Goal: Use online tool/utility: Use online tool/utility

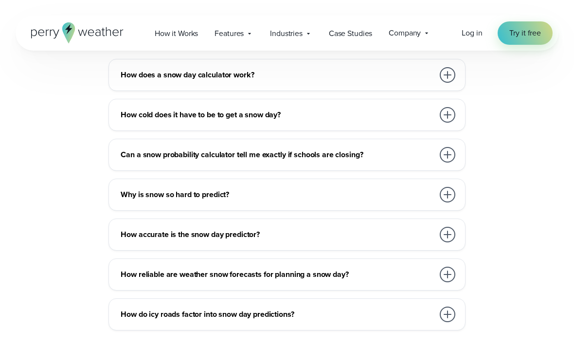
click at [358, 75] on h3 "How does a snow day calculator work?" at bounding box center [277, 75] width 313 height 12
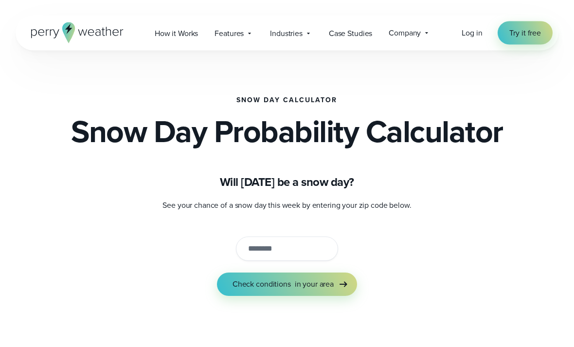
scroll to position [2, 0]
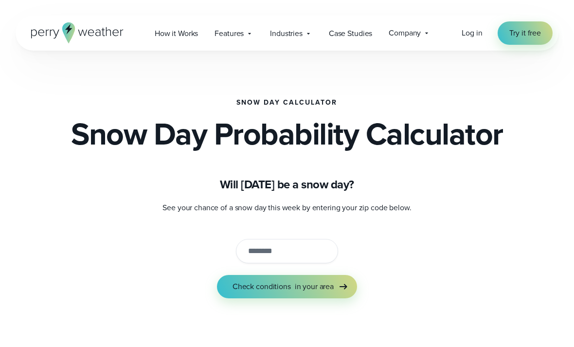
click at [317, 261] on input "string" at bounding box center [287, 251] width 102 height 24
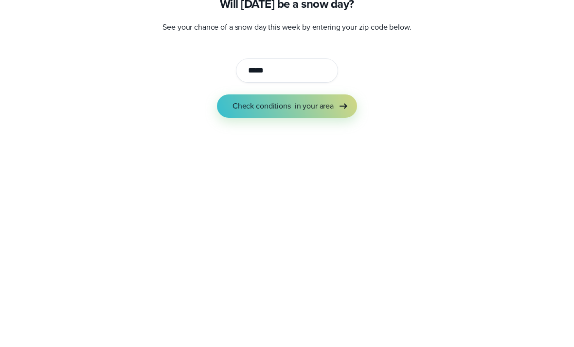
type input "*****"
click at [287, 275] on button "Check conditions in your area" at bounding box center [287, 286] width 140 height 23
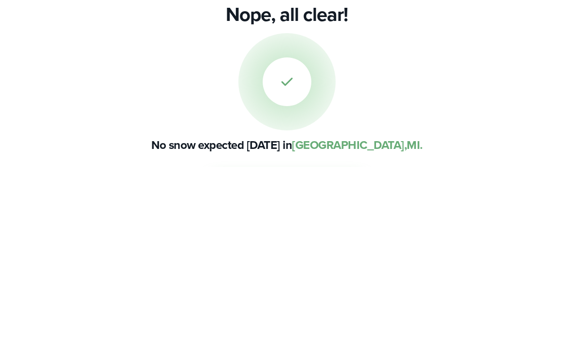
scroll to position [183, 0]
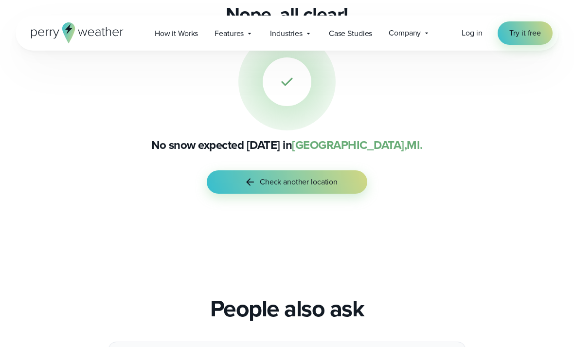
click at [329, 185] on span "Check another location" at bounding box center [299, 182] width 78 height 12
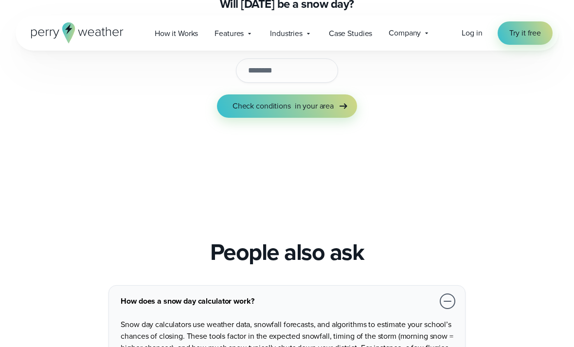
click at [311, 68] on input "string" at bounding box center [287, 70] width 102 height 24
type input "*****"
click at [325, 101] on span "in your area" at bounding box center [314, 107] width 39 height 12
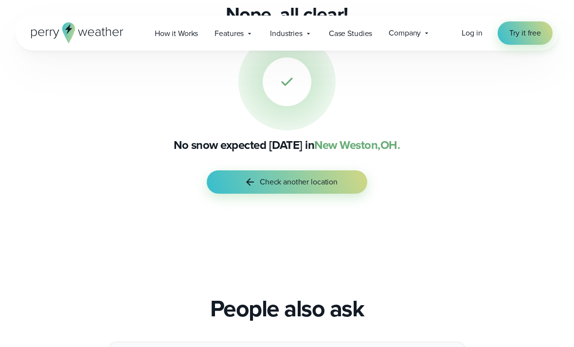
click at [296, 183] on span "Check another location" at bounding box center [299, 182] width 78 height 12
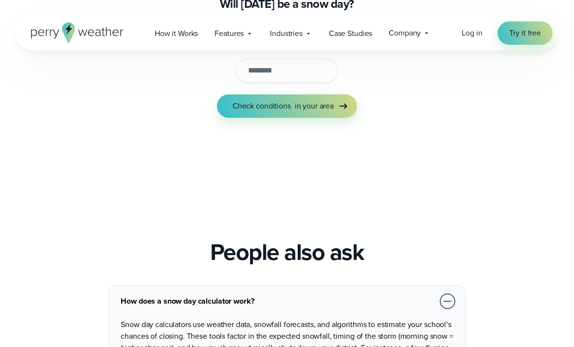
click at [292, 79] on input "string" at bounding box center [287, 70] width 102 height 24
type input "*****"
click at [328, 108] on span "in your area" at bounding box center [314, 107] width 39 height 12
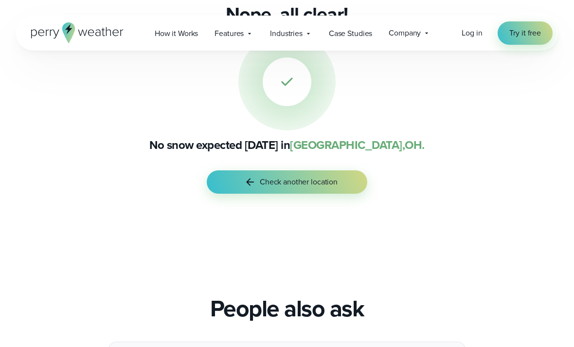
click at [331, 171] on button "Check another location" at bounding box center [287, 181] width 161 height 23
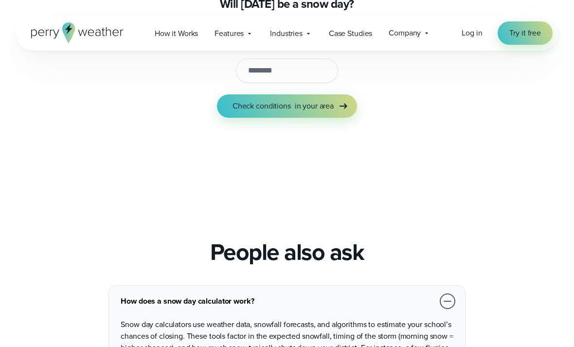
click at [303, 65] on input "string" at bounding box center [287, 70] width 102 height 24
click at [330, 106] on span "in your area" at bounding box center [314, 107] width 39 height 12
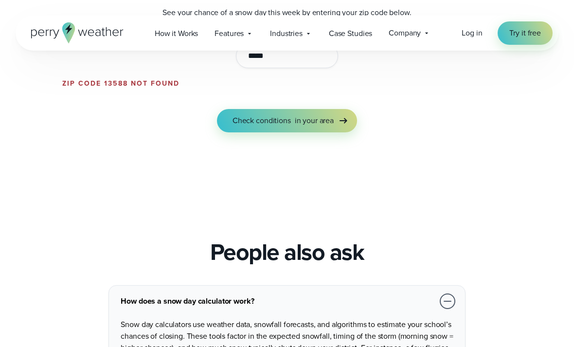
click at [311, 130] on button "Check conditions in your area" at bounding box center [287, 120] width 140 height 23
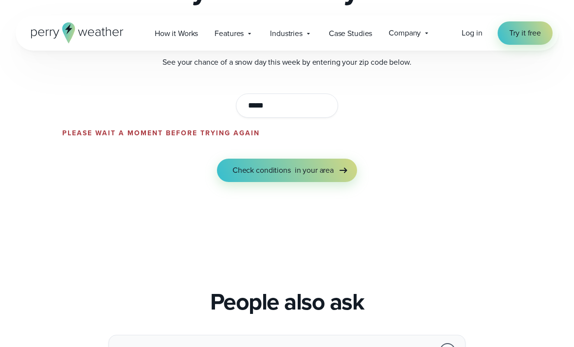
scroll to position [131, 0]
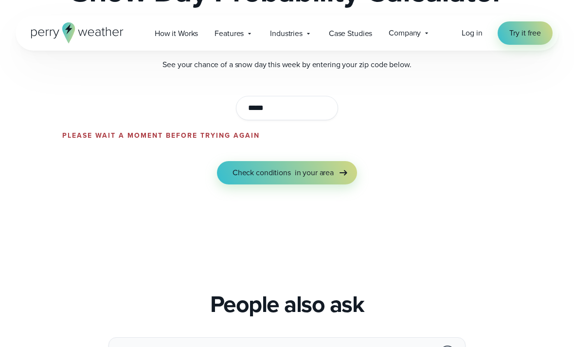
click at [320, 98] on input "string" at bounding box center [287, 108] width 102 height 24
click at [322, 112] on input "string" at bounding box center [287, 108] width 102 height 24
type input "*"
type input "*****"
click at [457, 122] on form "See your chance of a snow day this week by entering your zip code below. Please…" at bounding box center [287, 122] width 450 height 126
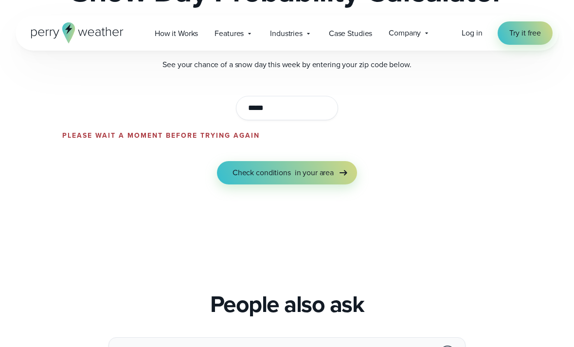
click at [332, 170] on span "in your area" at bounding box center [314, 173] width 39 height 12
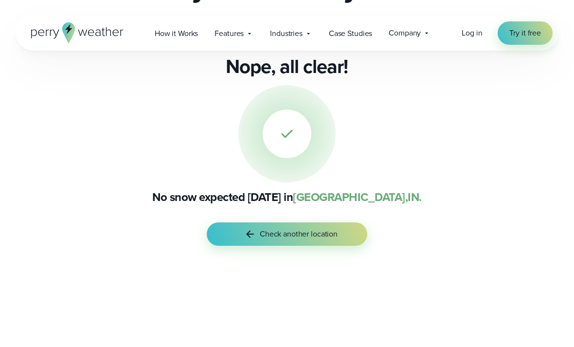
click at [299, 255] on div "Snow Day Calculator Snow Day Probability Calculator Will [DATE] be a snow day? …" at bounding box center [287, 98] width 543 height 357
click at [314, 234] on span "Check another location" at bounding box center [299, 234] width 78 height 12
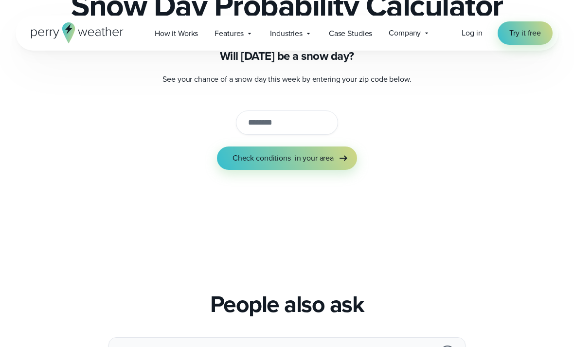
click at [315, 122] on input "string" at bounding box center [287, 122] width 102 height 24
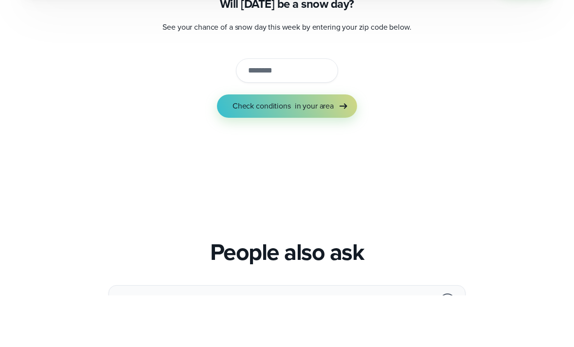
click at [147, 135] on div "Snow Day Calculator Snow Day Probability Calculator Will [DATE] be a snow day? …" at bounding box center [287, 70] width 543 height 301
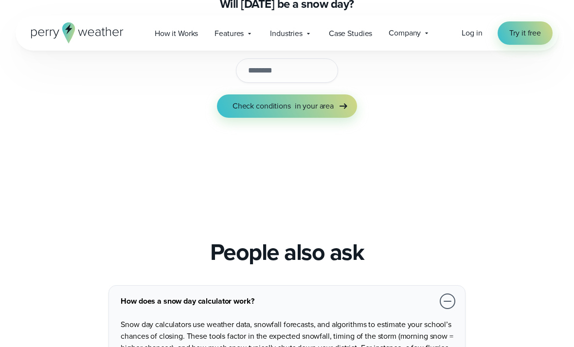
click at [290, 69] on input "string" at bounding box center [287, 70] width 102 height 24
click at [319, 96] on button "Check conditions in your area" at bounding box center [287, 106] width 140 height 23
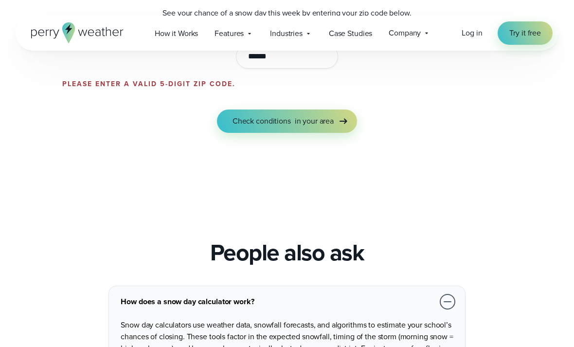
scroll to position [183, 0]
click at [281, 54] on input "string" at bounding box center [287, 56] width 102 height 24
type input "*****"
click at [287, 121] on button "Check conditions in your area" at bounding box center [287, 121] width 140 height 23
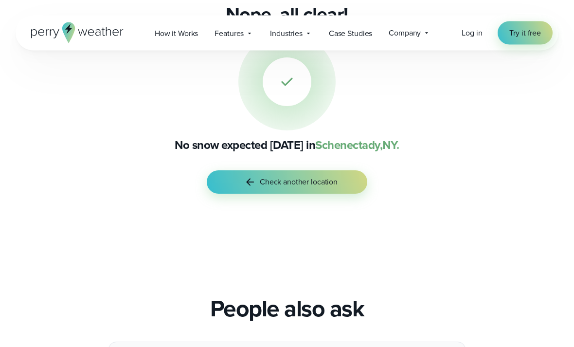
scroll to position [183, 0]
click at [269, 183] on span "Check another location" at bounding box center [299, 182] width 78 height 12
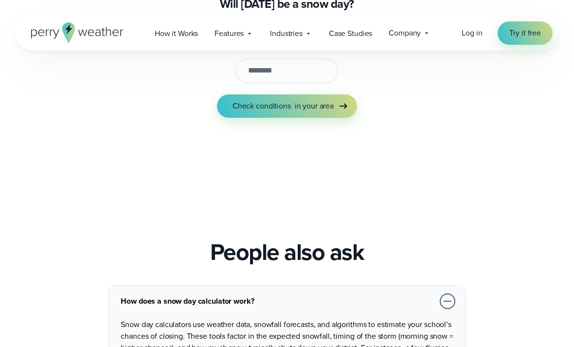
click at [272, 62] on input "string" at bounding box center [287, 70] width 102 height 24
click at [287, 106] on button "Check conditions in your area" at bounding box center [287, 106] width 140 height 23
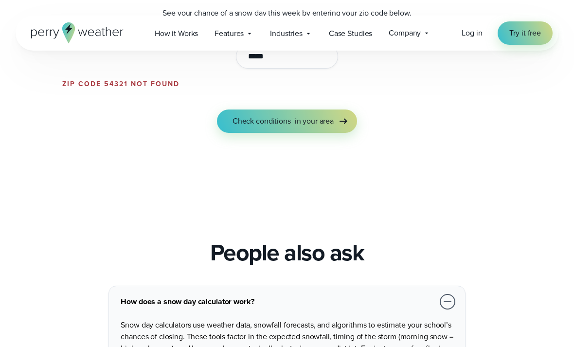
click at [287, 121] on button "Check conditions in your area" at bounding box center [287, 121] width 140 height 23
type input "*"
type input "*****"
click at [287, 121] on button "Check conditions in your area" at bounding box center [287, 121] width 140 height 23
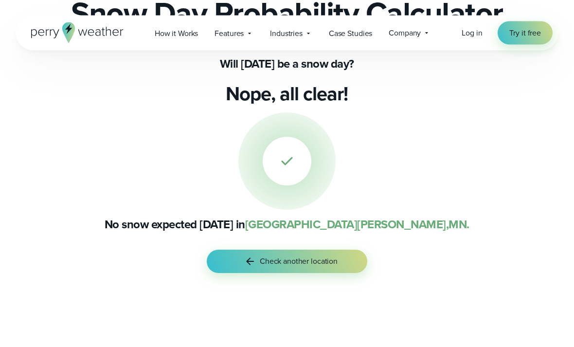
scroll to position [99, 0]
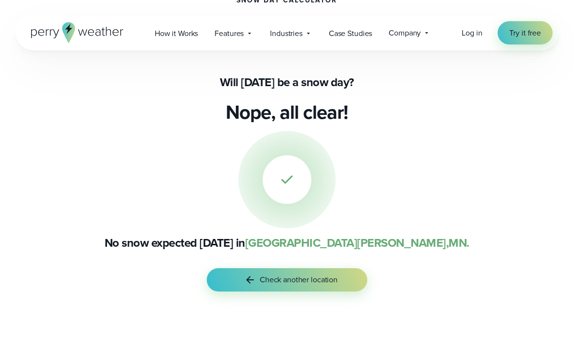
click at [337, 276] on span "Check another location" at bounding box center [299, 280] width 78 height 12
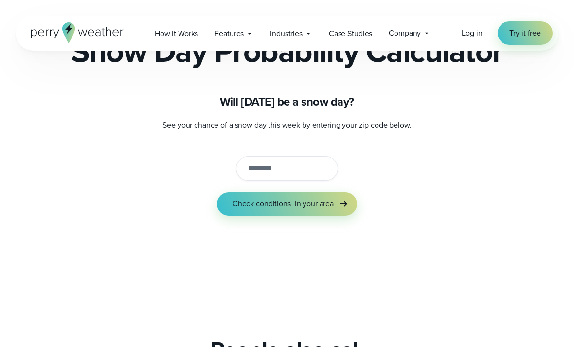
click at [298, 166] on input "string" at bounding box center [287, 168] width 102 height 24
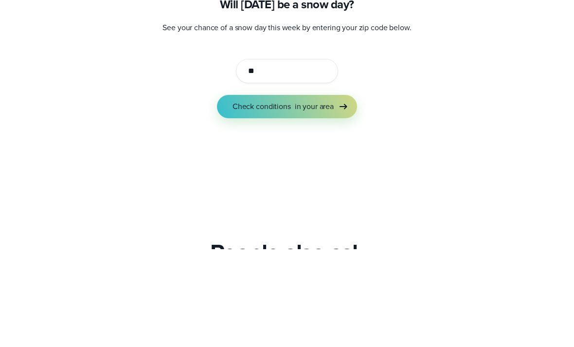
type input "*"
click at [287, 193] on button "Check conditions in your area" at bounding box center [287, 204] width 140 height 23
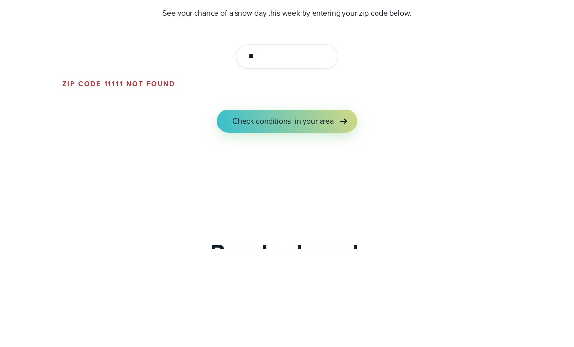
type input "*"
click at [287, 207] on button "Check conditions in your area" at bounding box center [287, 218] width 140 height 23
type input "*"
type input "*****"
click at [287, 207] on button "Check conditions in your area" at bounding box center [287, 218] width 140 height 23
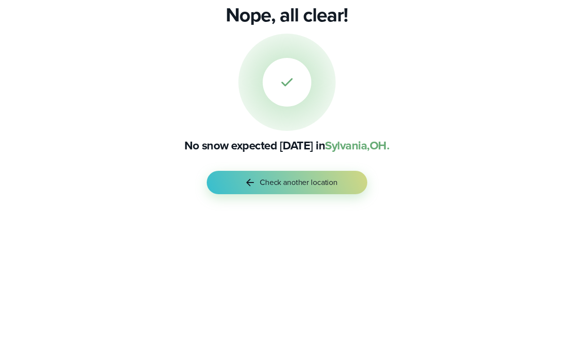
scroll to position [183, 0]
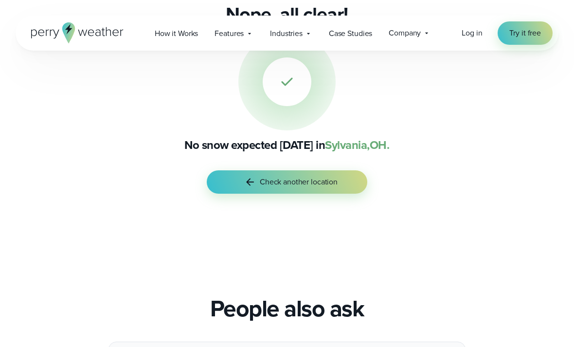
click at [305, 183] on span "Check another location" at bounding box center [299, 182] width 78 height 12
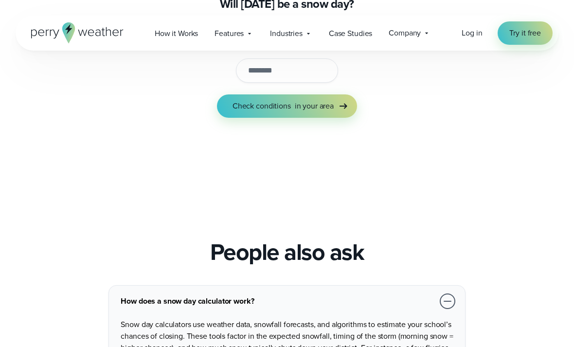
click at [320, 71] on input "string" at bounding box center [287, 70] width 102 height 24
click at [287, 106] on button "Check conditions in your area" at bounding box center [287, 106] width 140 height 23
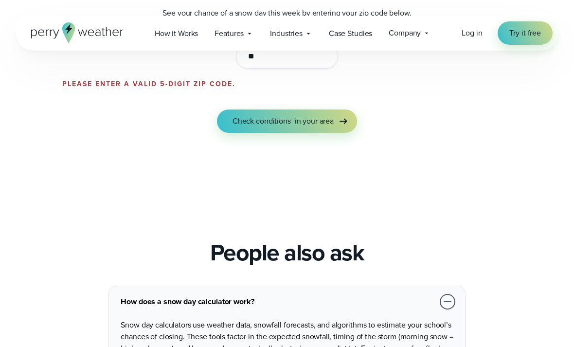
type input "*"
